Goal: Check status: Check status

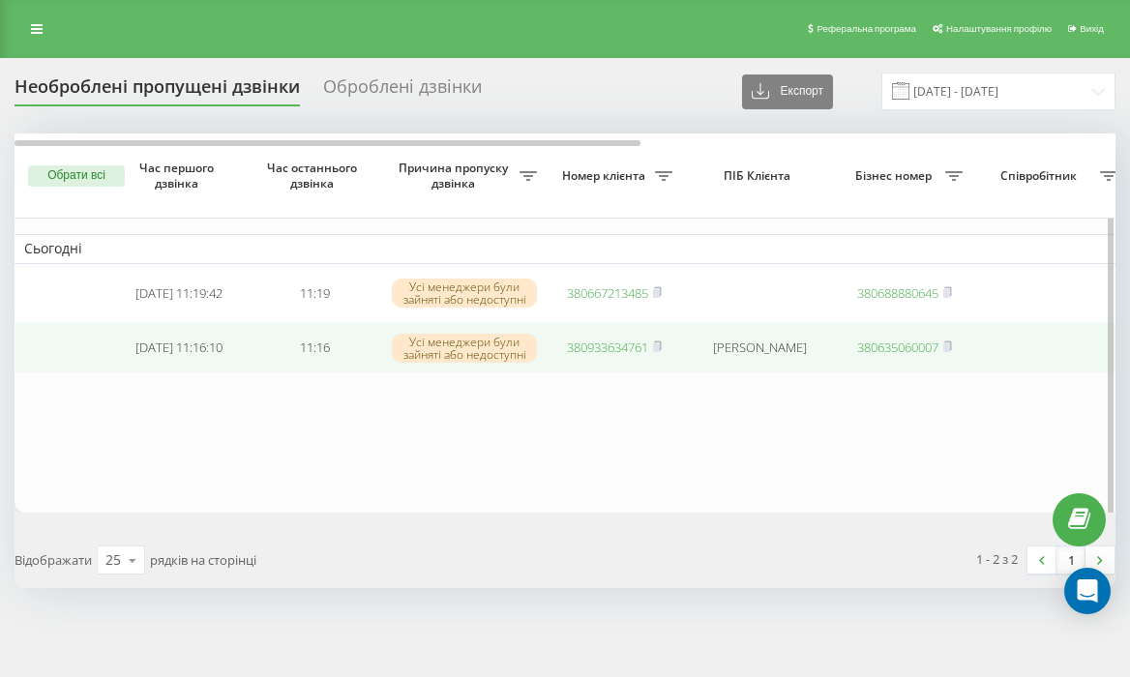
click at [576, 356] on link "380933634761" at bounding box center [607, 347] width 81 height 17
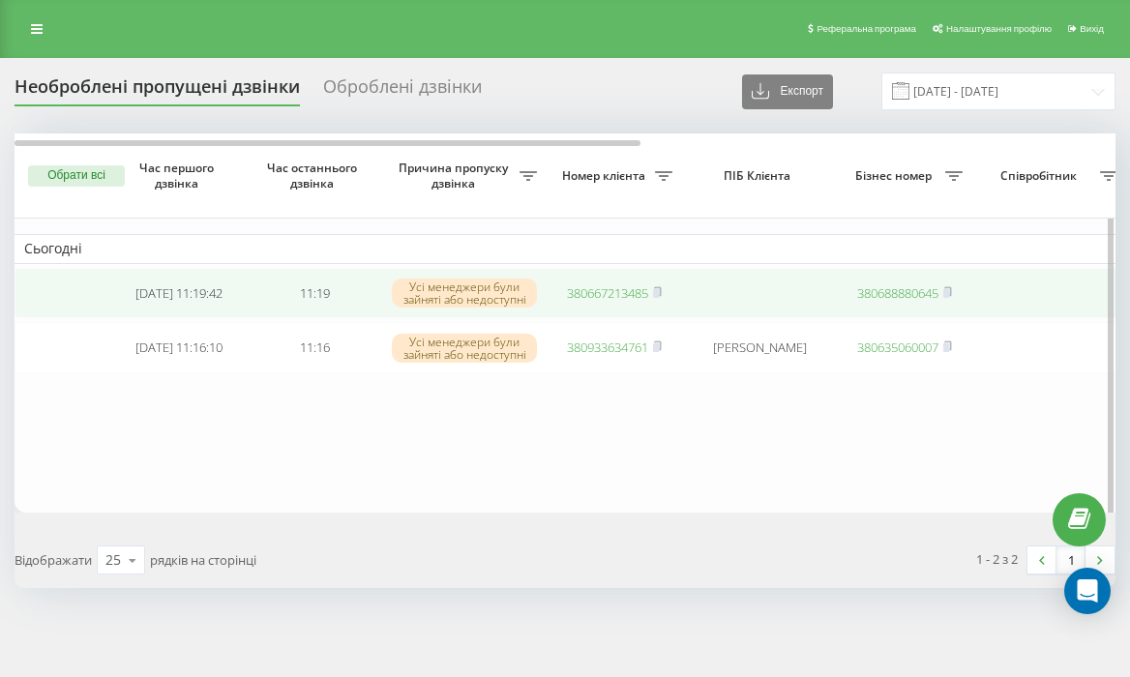
click at [637, 292] on link "380667213485" at bounding box center [607, 292] width 81 height 17
